Goal: Find contact information: Find contact information

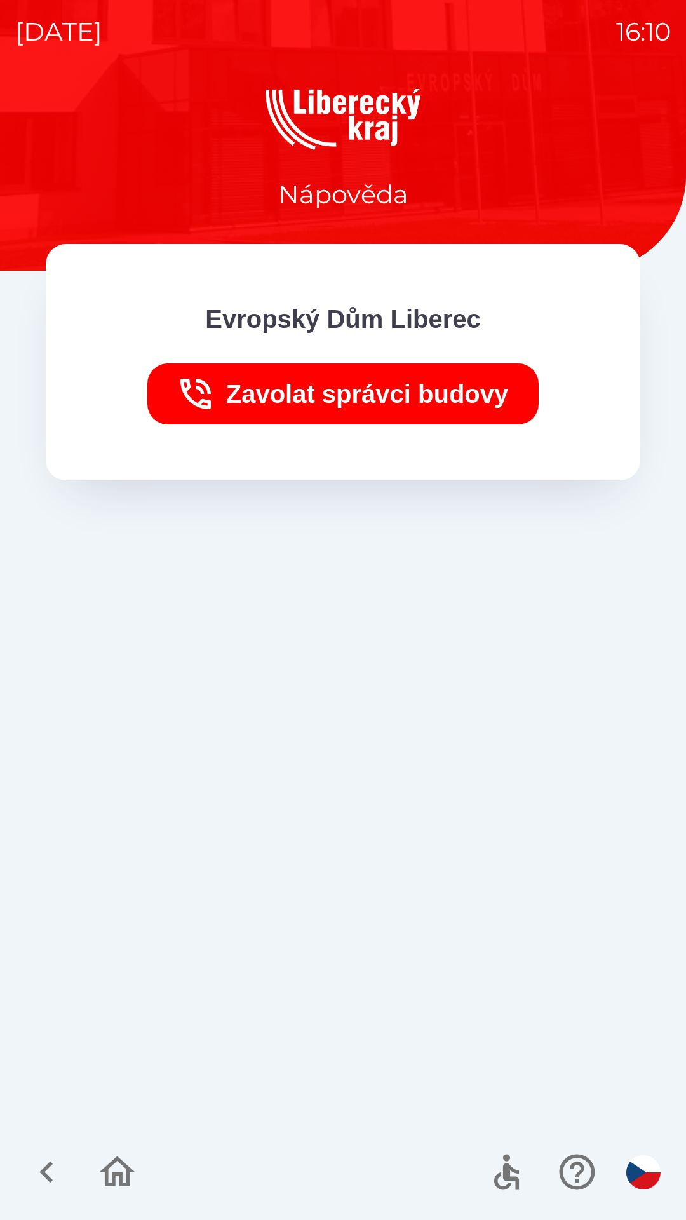
click at [326, 405] on button "Zavolat správci budovy" at bounding box center [343, 393] width 392 height 61
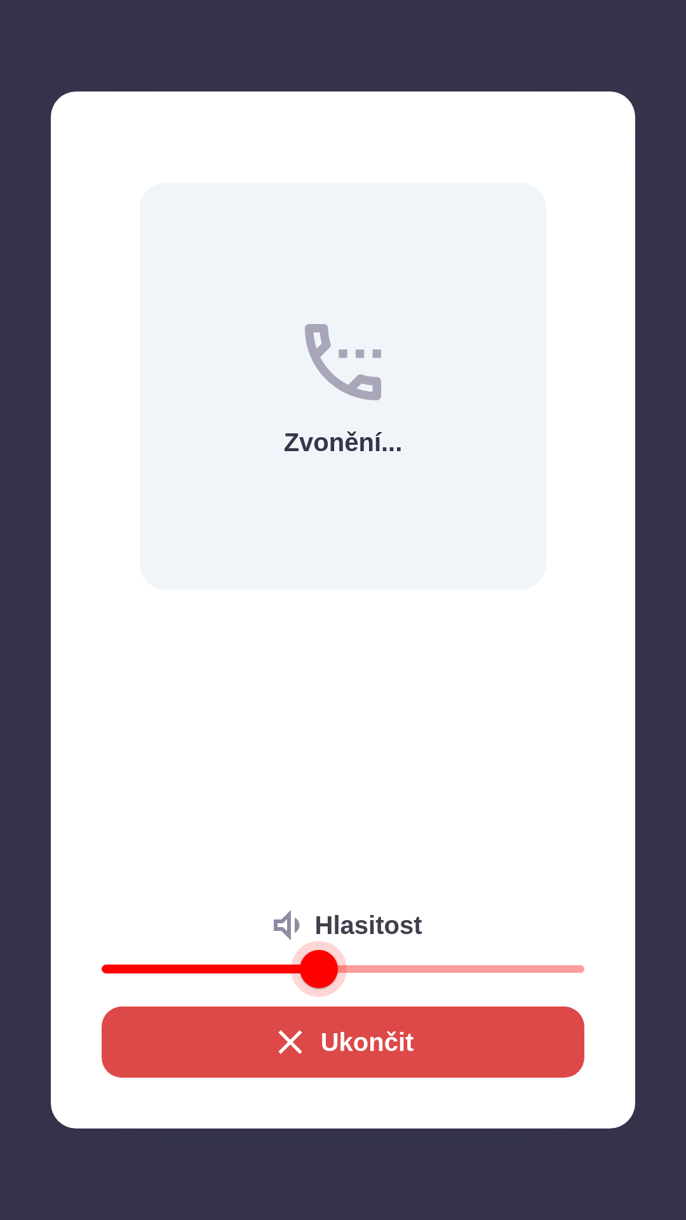
type input "**"
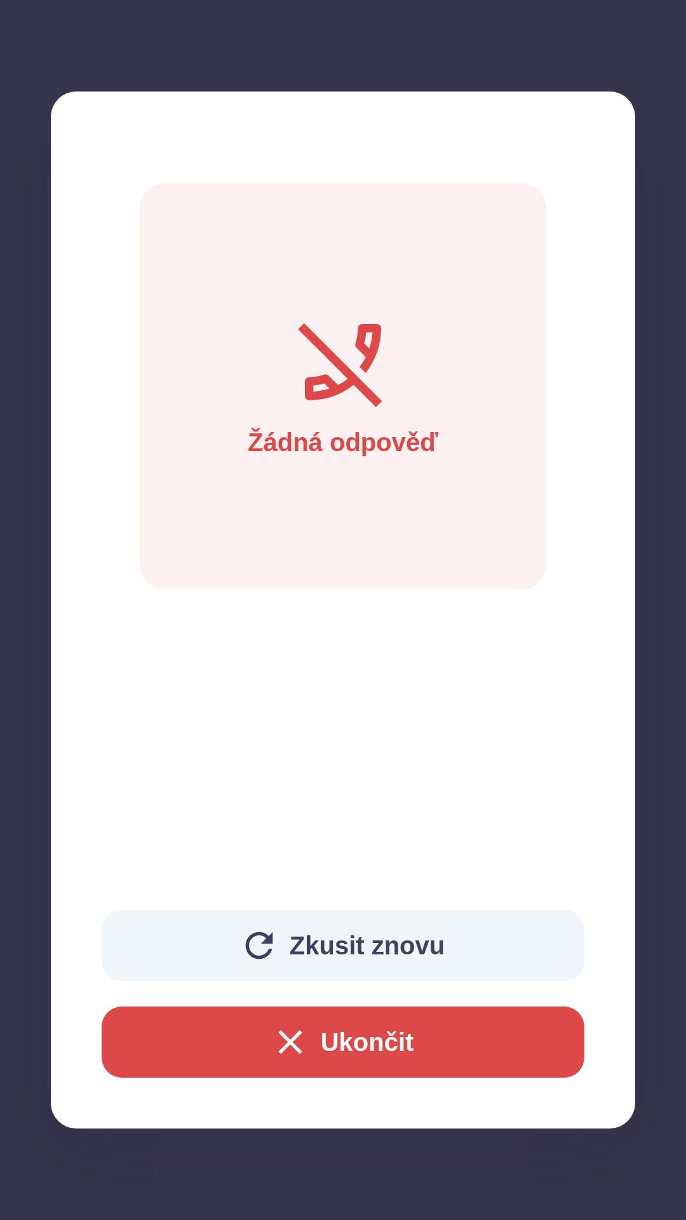
click at [234, 924] on button "Zkusit znovu" at bounding box center [343, 945] width 483 height 71
click at [364, 950] on button "Zkusit znovu" at bounding box center [343, 945] width 483 height 71
click at [259, 923] on button "Zkusit znovu" at bounding box center [343, 945] width 483 height 71
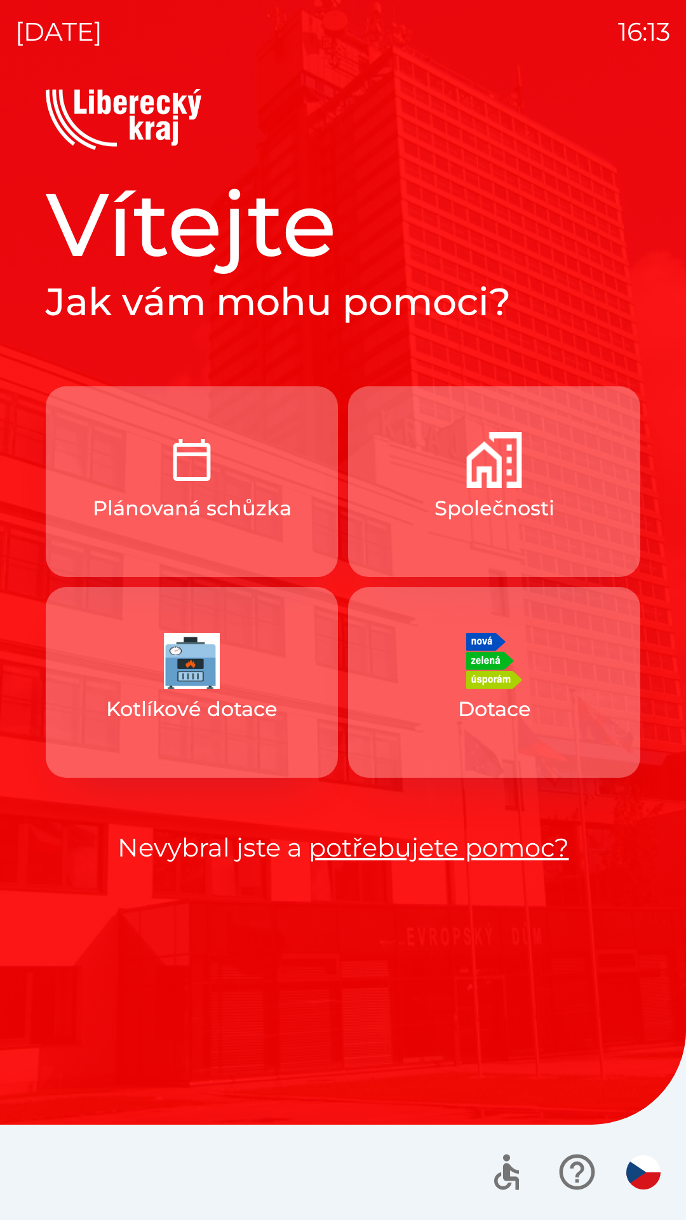
click at [228, 493] on p "Plánovaná schůzka" at bounding box center [192, 508] width 199 height 30
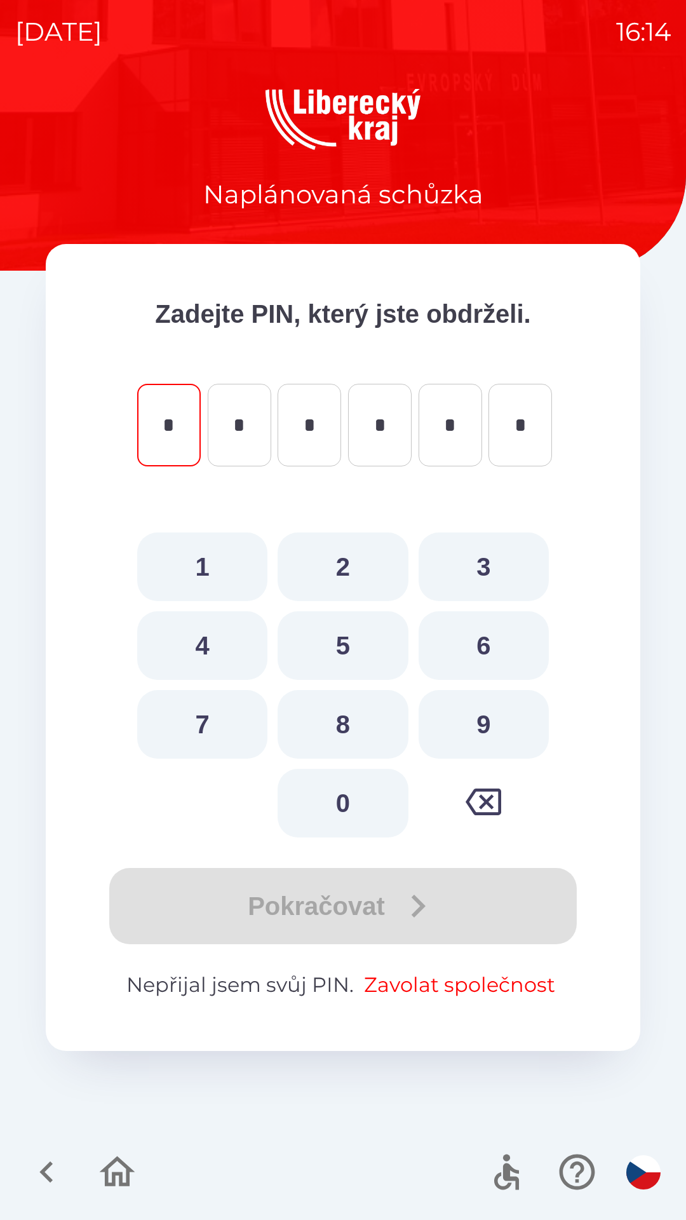
click at [415, 981] on button "Zavolat společnost" at bounding box center [459, 984] width 201 height 30
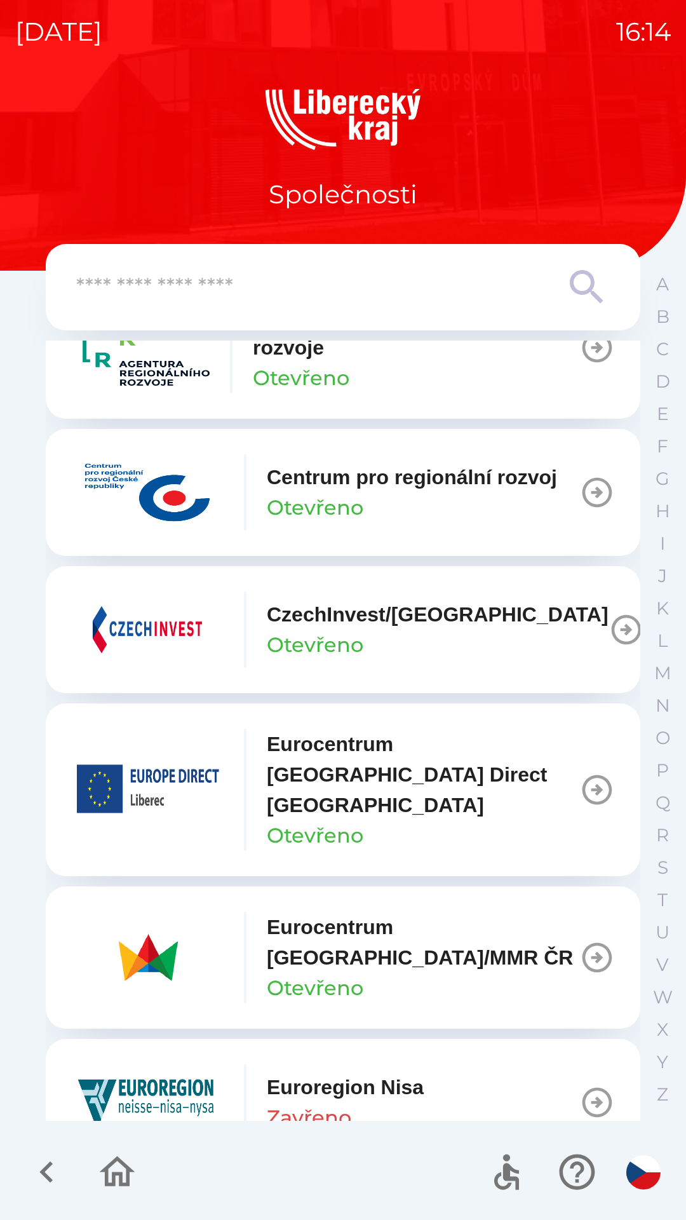
scroll to position [217, 0]
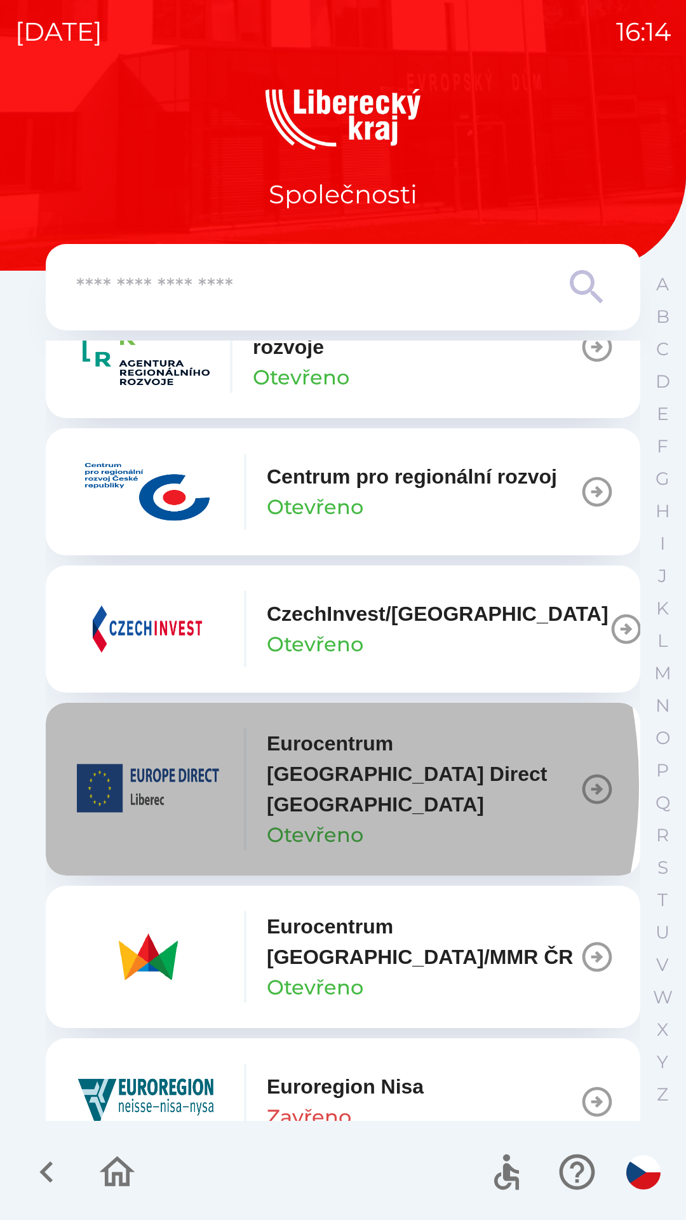
click at [171, 800] on img "button" at bounding box center [147, 789] width 152 height 76
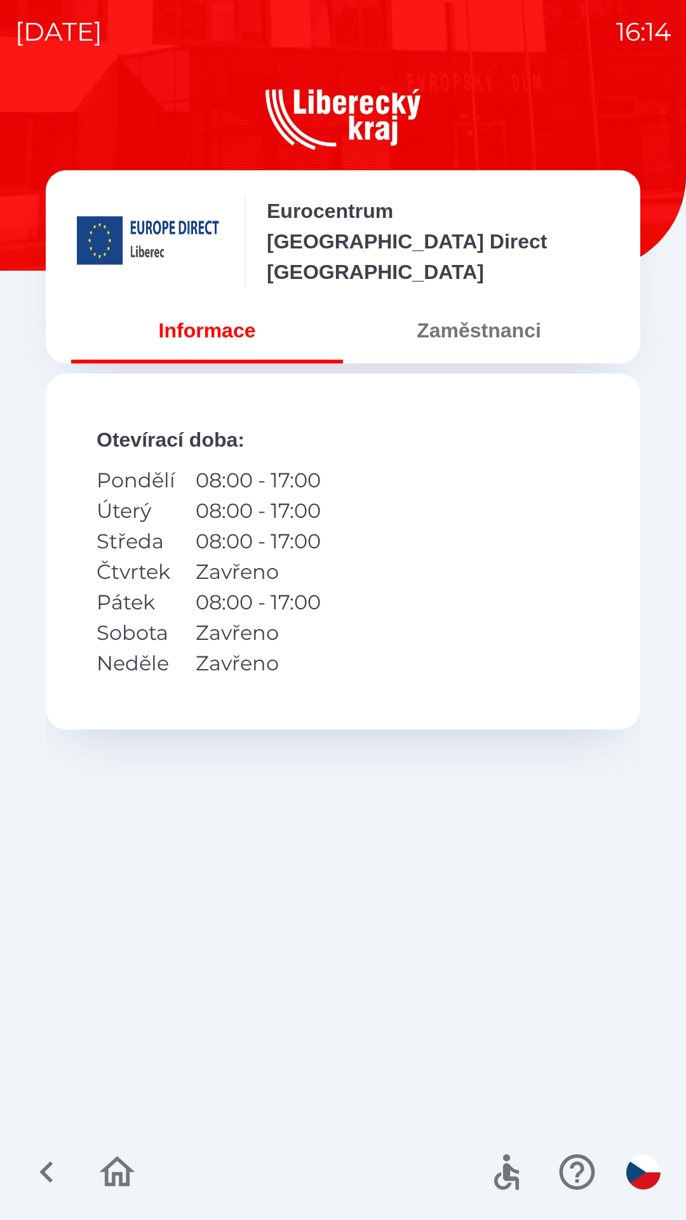
click at [193, 320] on button "Informace" at bounding box center [207, 330] width 272 height 46
click at [453, 324] on button "Zaměstnanci" at bounding box center [479, 330] width 272 height 46
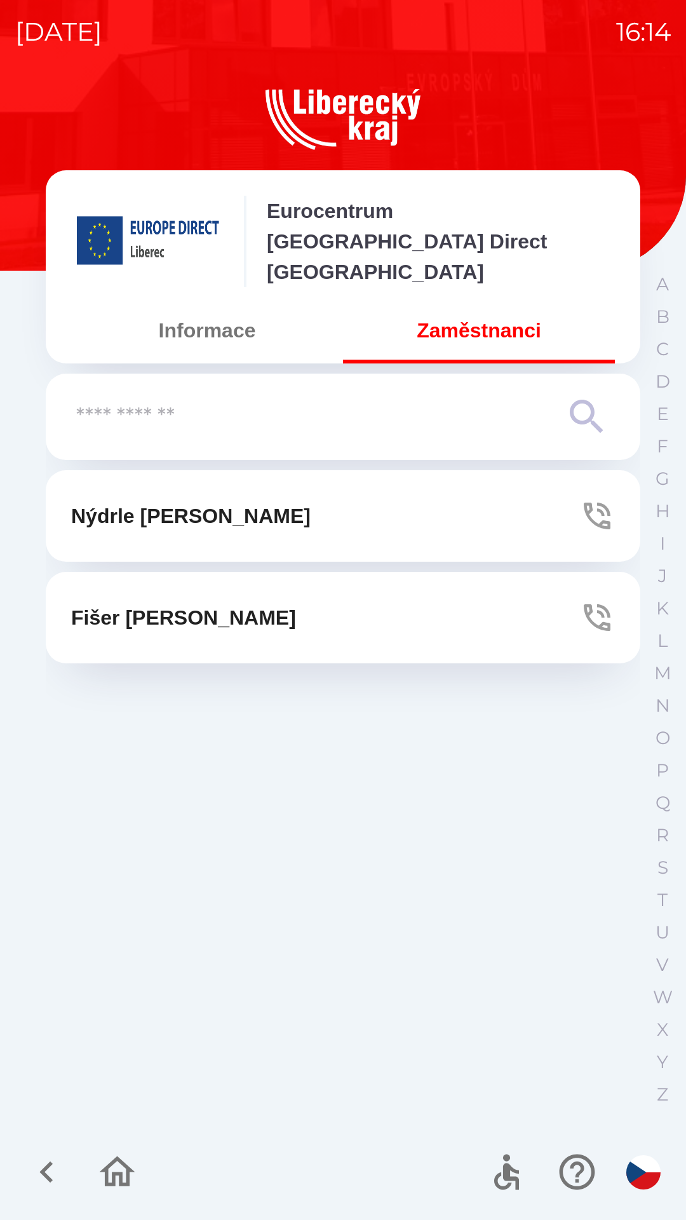
click at [192, 507] on p "[PERSON_NAME]" at bounding box center [190, 516] width 239 height 30
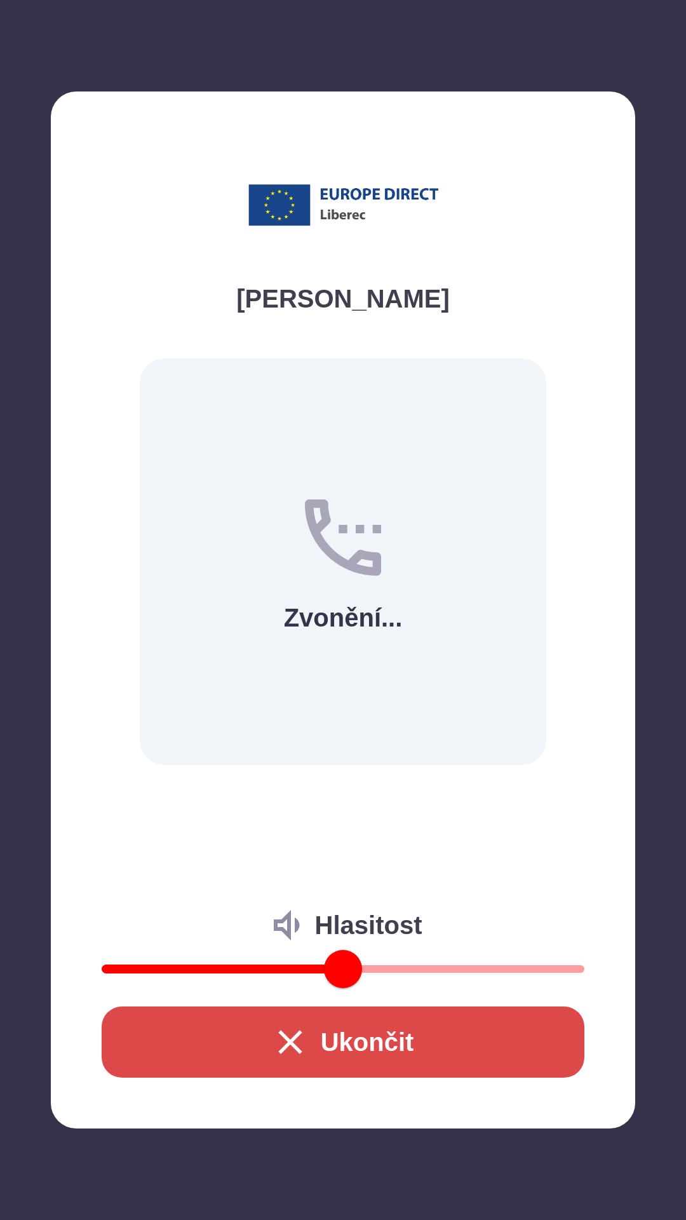
click at [274, 1038] on icon "button" at bounding box center [290, 1041] width 41 height 41
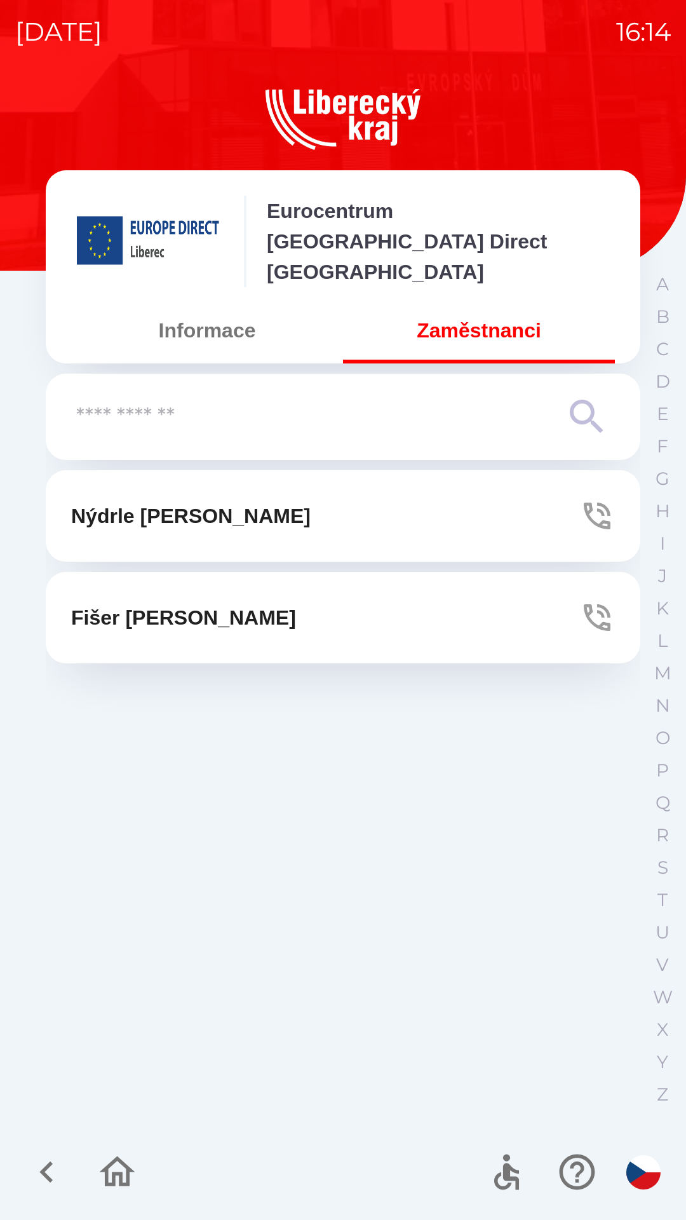
click at [179, 605] on p "[PERSON_NAME]" at bounding box center [183, 617] width 225 height 30
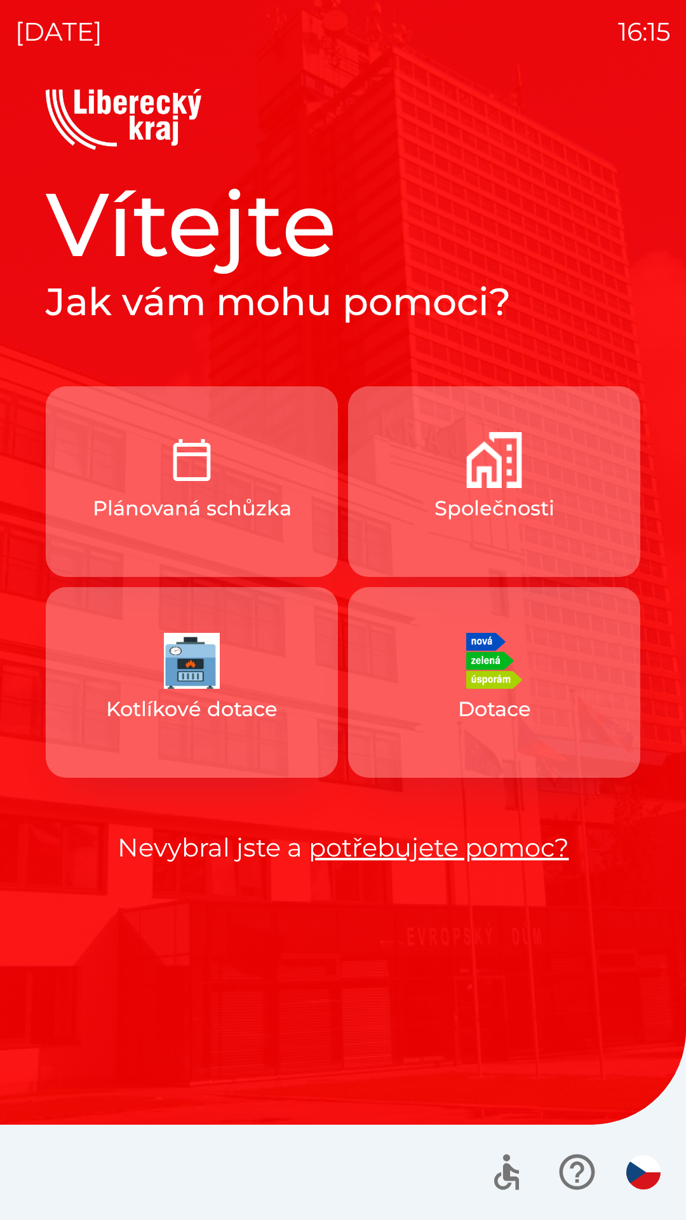
click at [257, 507] on p "Plánovaná schůzka" at bounding box center [192, 508] width 199 height 30
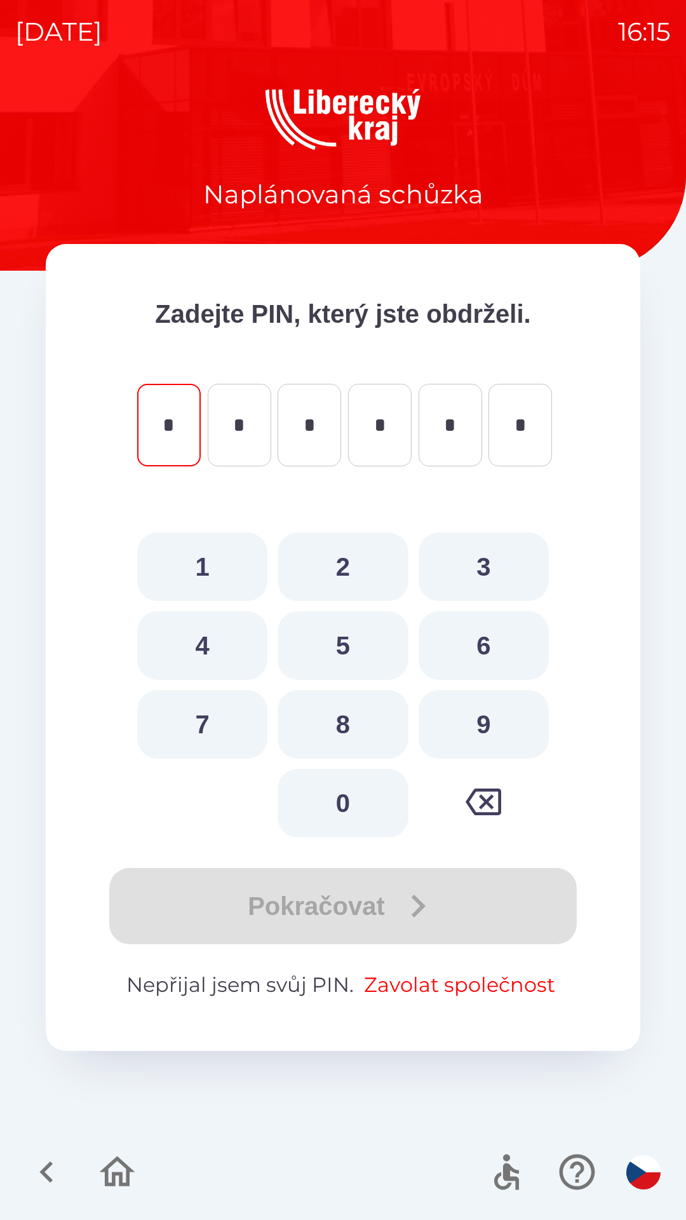
click at [415, 982] on button "Zavolat společnost" at bounding box center [459, 984] width 201 height 30
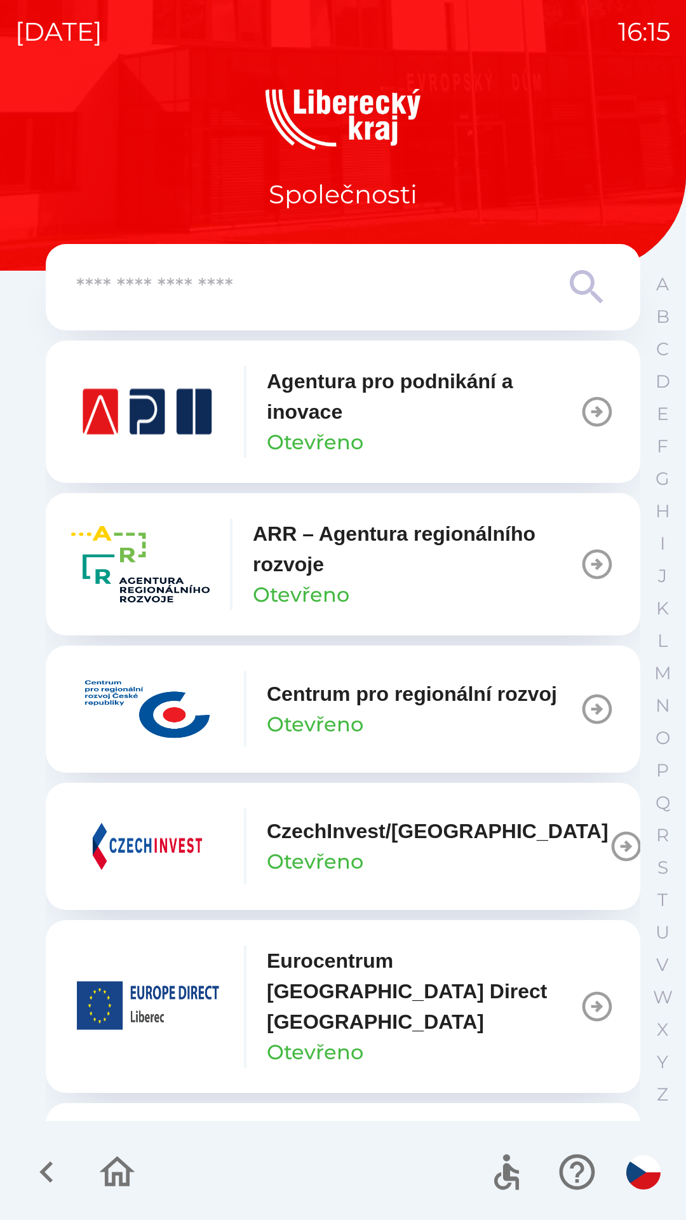
click at [144, 989] on img "button" at bounding box center [147, 1006] width 152 height 76
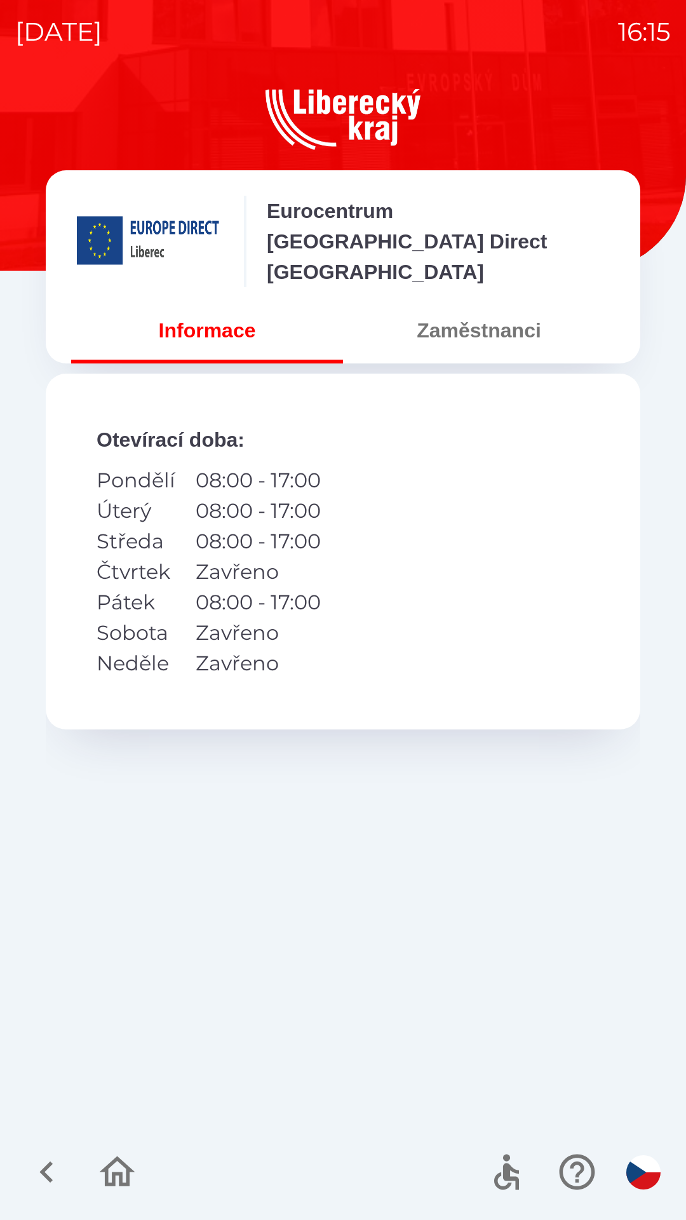
click at [441, 323] on button "Zaměstnanci" at bounding box center [479, 330] width 272 height 46
